Goal: Find specific page/section: Find specific page/section

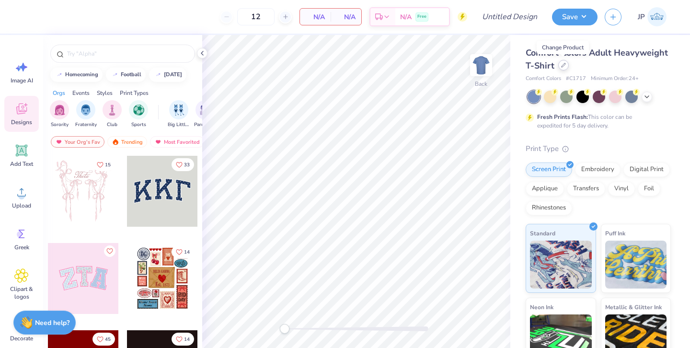
click at [562, 67] on icon at bounding box center [563, 65] width 5 height 5
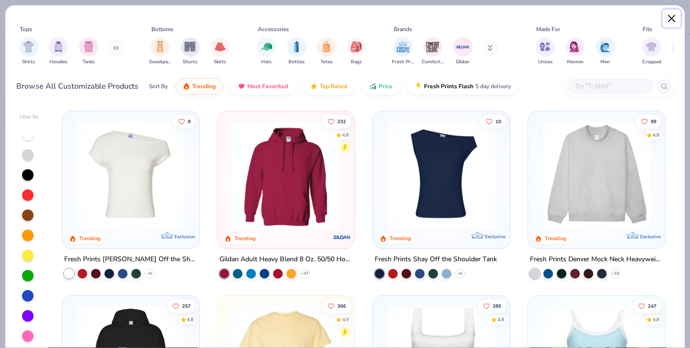
click at [670, 17] on button "Close" at bounding box center [671, 19] width 18 height 18
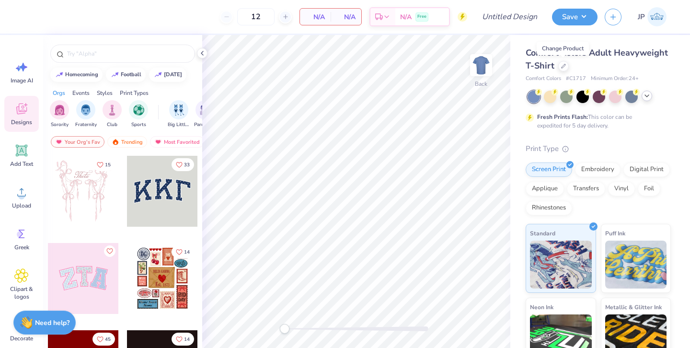
click at [650, 98] on icon at bounding box center [647, 96] width 8 height 8
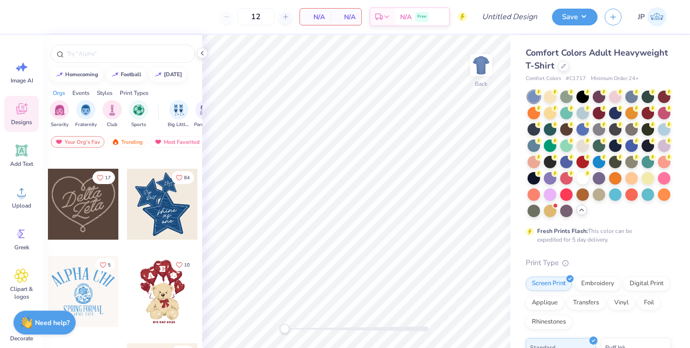
scroll to position [0, 11]
click at [102, 114] on img "filter for Club" at bounding box center [101, 108] width 11 height 11
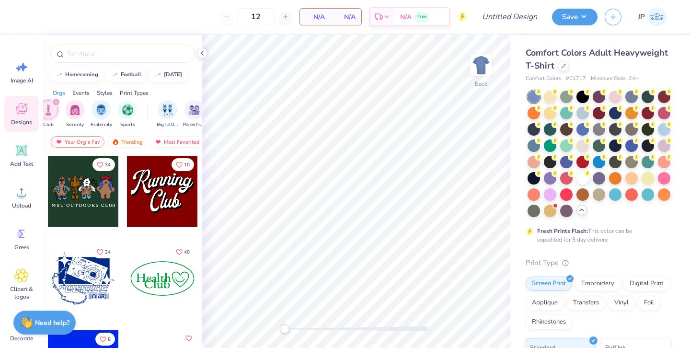
scroll to position [11, 0]
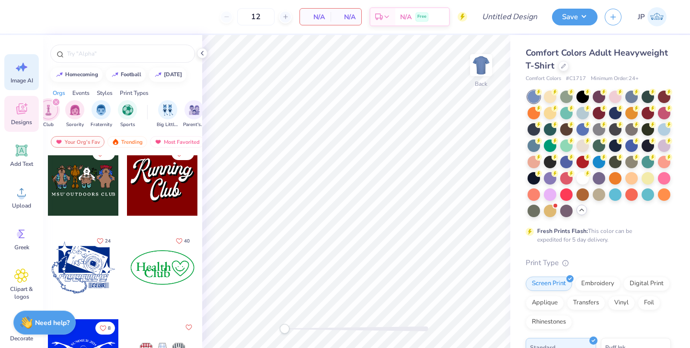
click at [24, 72] on icon at bounding box center [21, 67] width 14 height 14
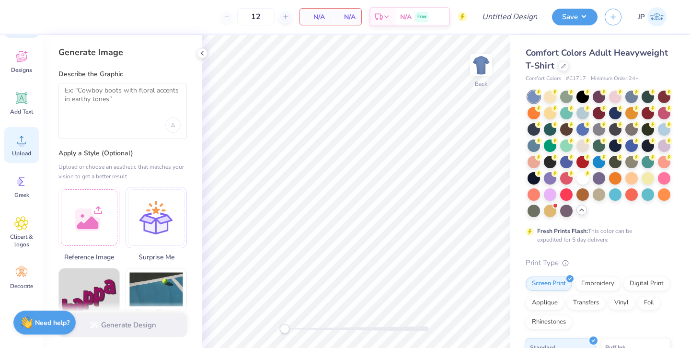
scroll to position [0, 0]
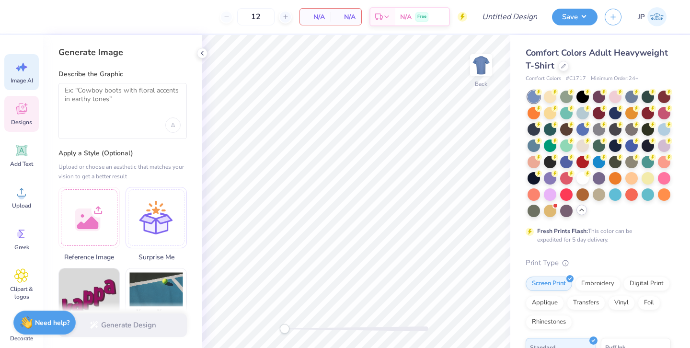
click at [24, 104] on icon at bounding box center [26, 105] width 4 height 4
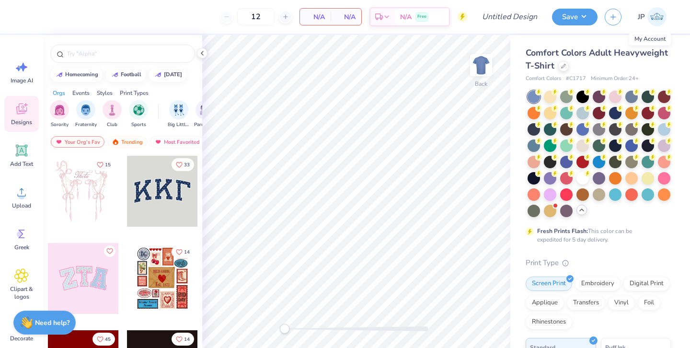
click at [657, 19] on img at bounding box center [656, 16] width 19 height 19
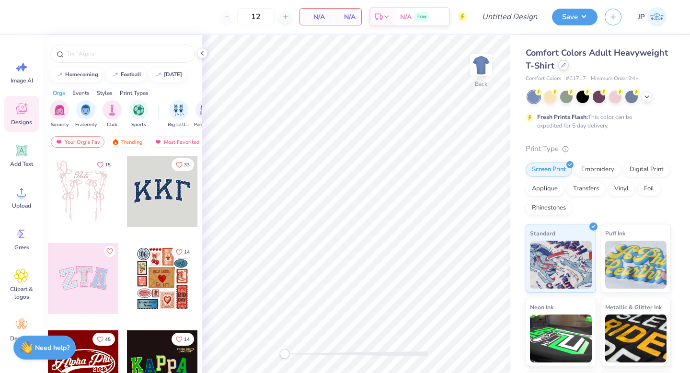
click at [561, 67] on icon at bounding box center [563, 65] width 5 height 5
click at [563, 66] on icon at bounding box center [563, 65] width 5 height 5
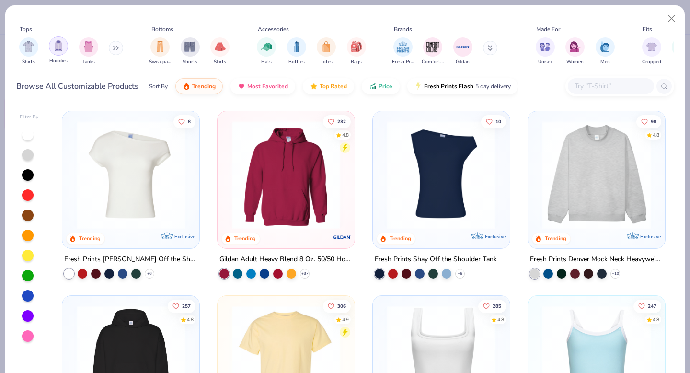
click at [64, 50] on div "filter for Hoodies" at bounding box center [58, 45] width 19 height 19
